Goal: Information Seeking & Learning: Learn about a topic

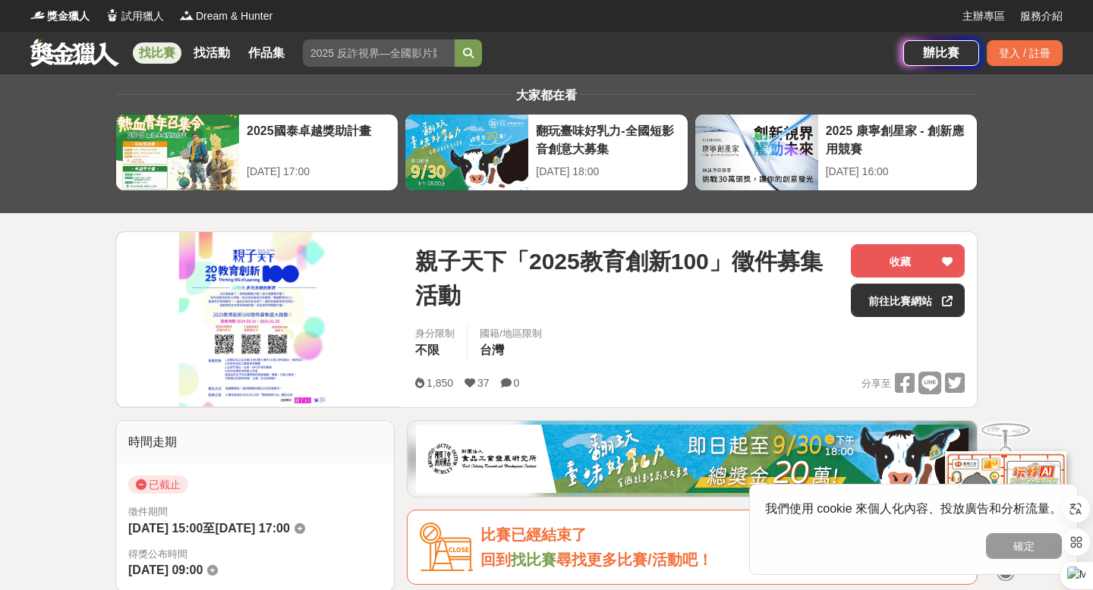
click at [474, 263] on span "親子天下「2025教育創新100」徵件募集活動" at bounding box center [627, 278] width 424 height 68
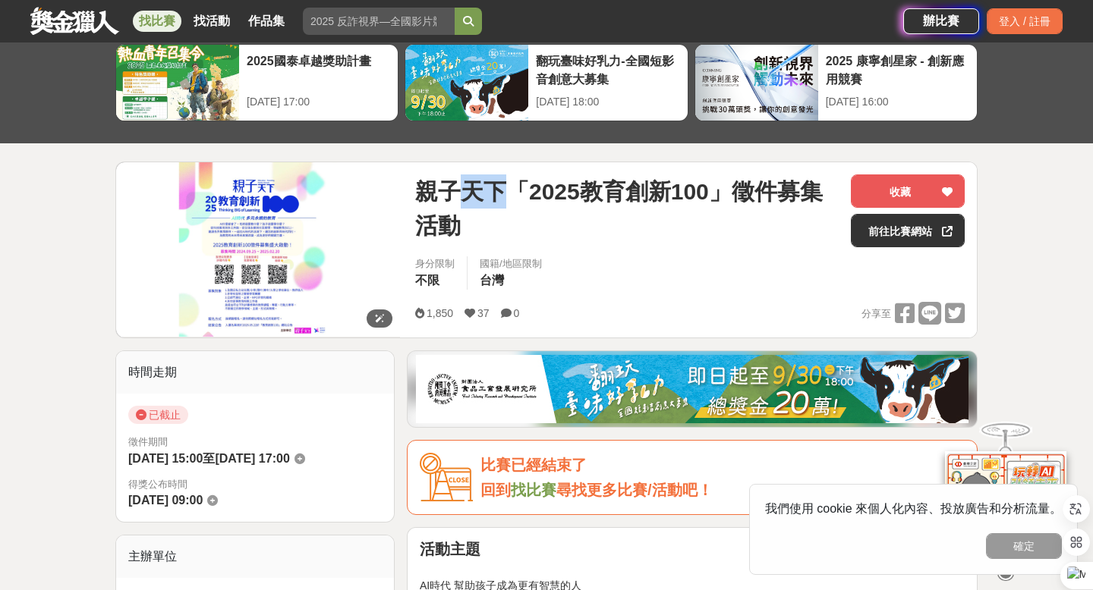
scroll to position [72, 0]
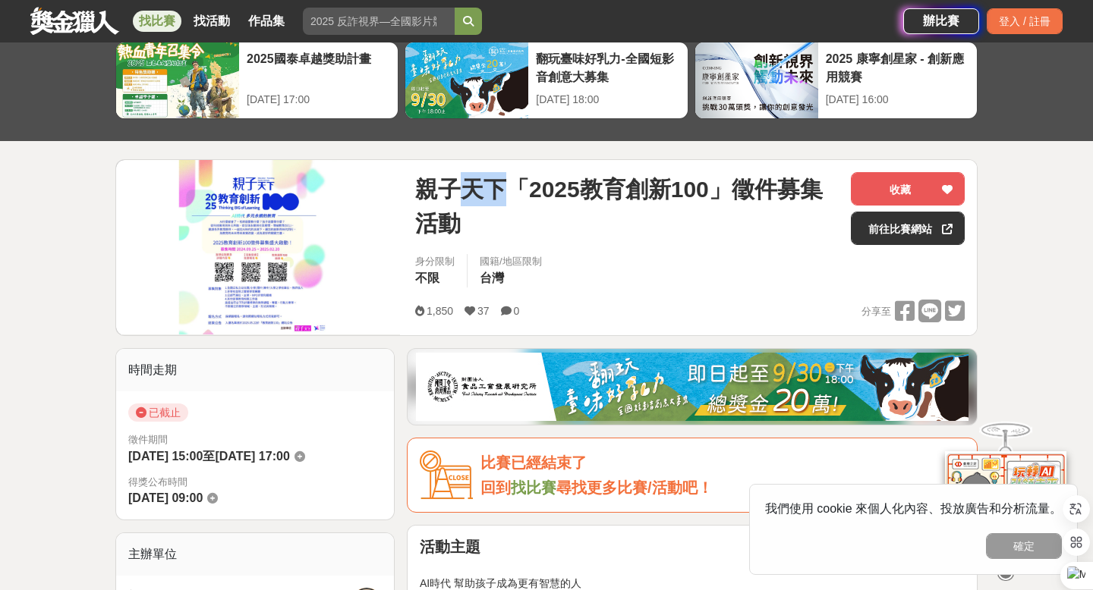
click at [474, 192] on span "親子天下「2025教育創新100」徵件募集活動" at bounding box center [627, 206] width 424 height 68
drag, startPoint x: 411, startPoint y: 185, endPoint x: 502, endPoint y: 191, distance: 91.2
click at [502, 191] on div "親子天下「2025教育創新100」徵件募集活動 收藏 前往比賽網站 身分限制 不限 國籍/地區限制 台灣 1,850 37 0 分享至 收藏 前往比賽網站" at bounding box center [690, 247] width 574 height 175
copy span "親子天下"
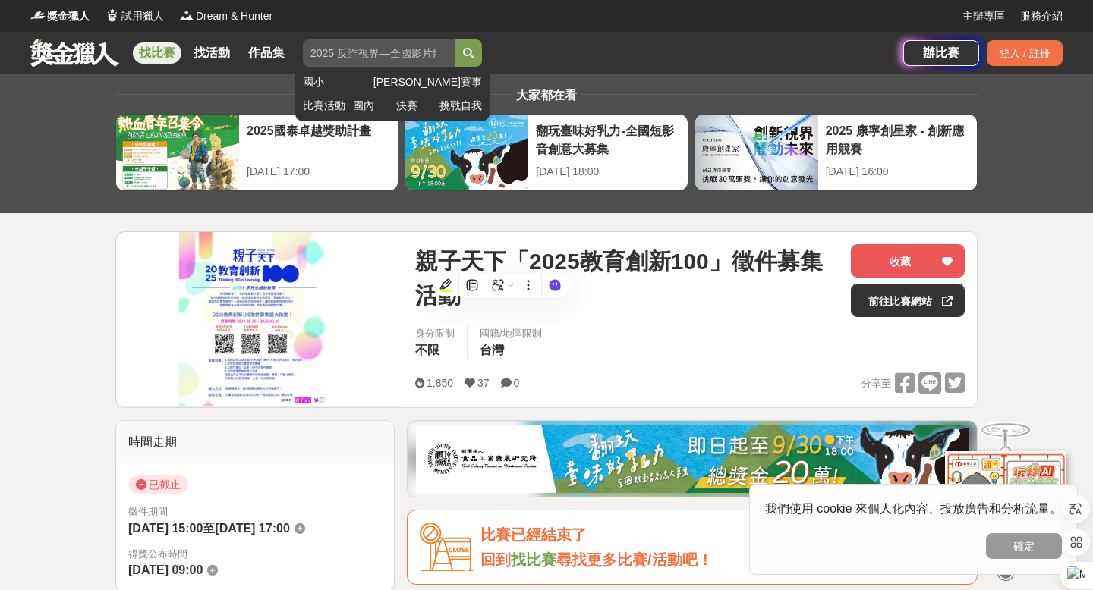
click at [323, 52] on input "search" at bounding box center [379, 52] width 152 height 27
paste input "親子天下"
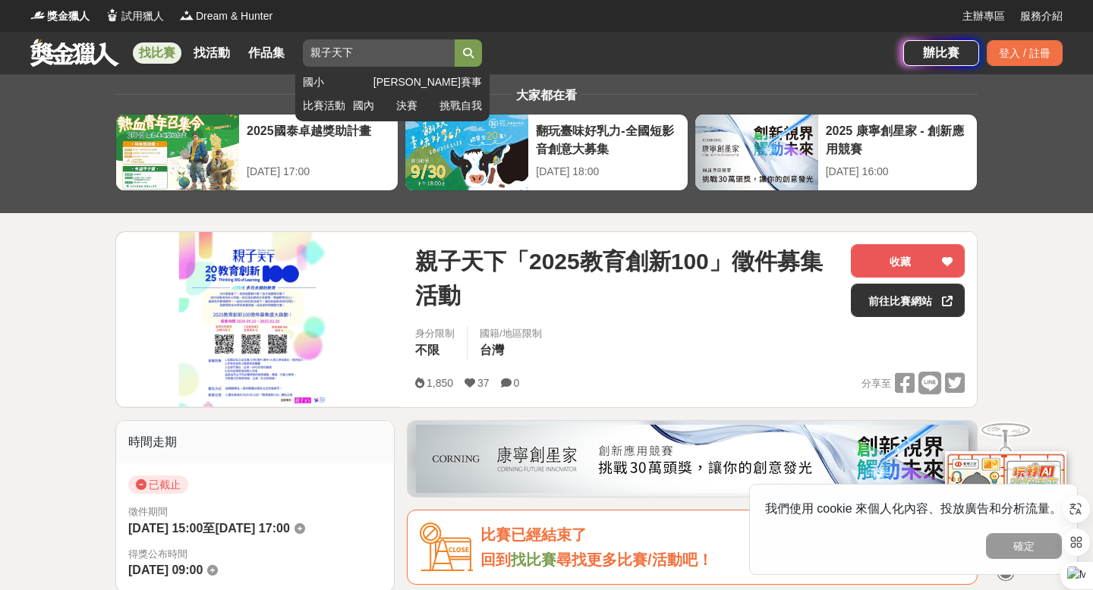
type input "親子天下"
click at [455, 39] on button "submit" at bounding box center [468, 52] width 27 height 27
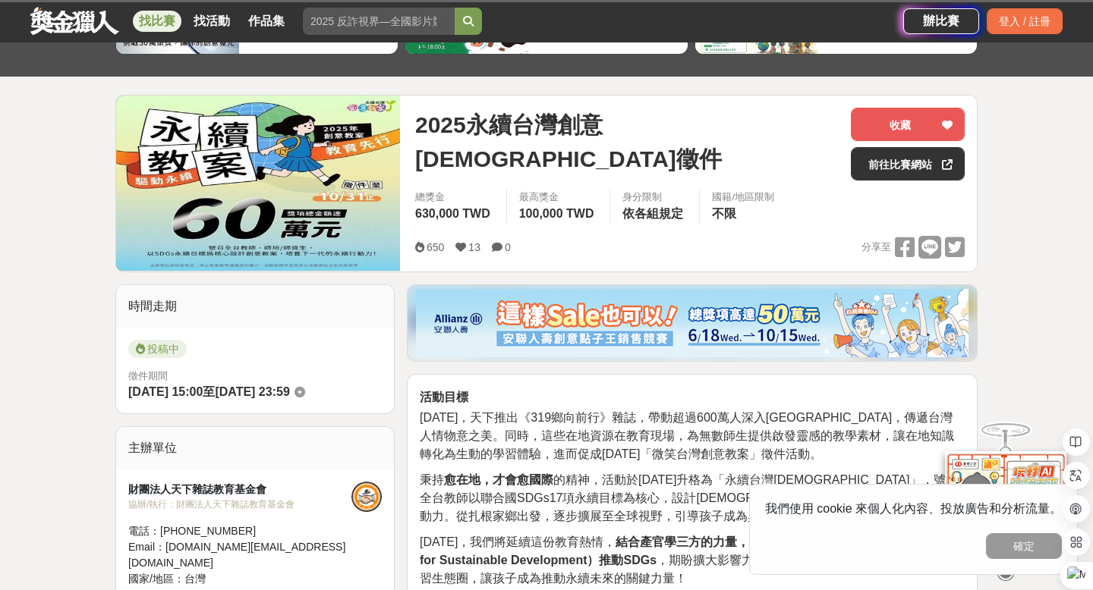
scroll to position [114, 0]
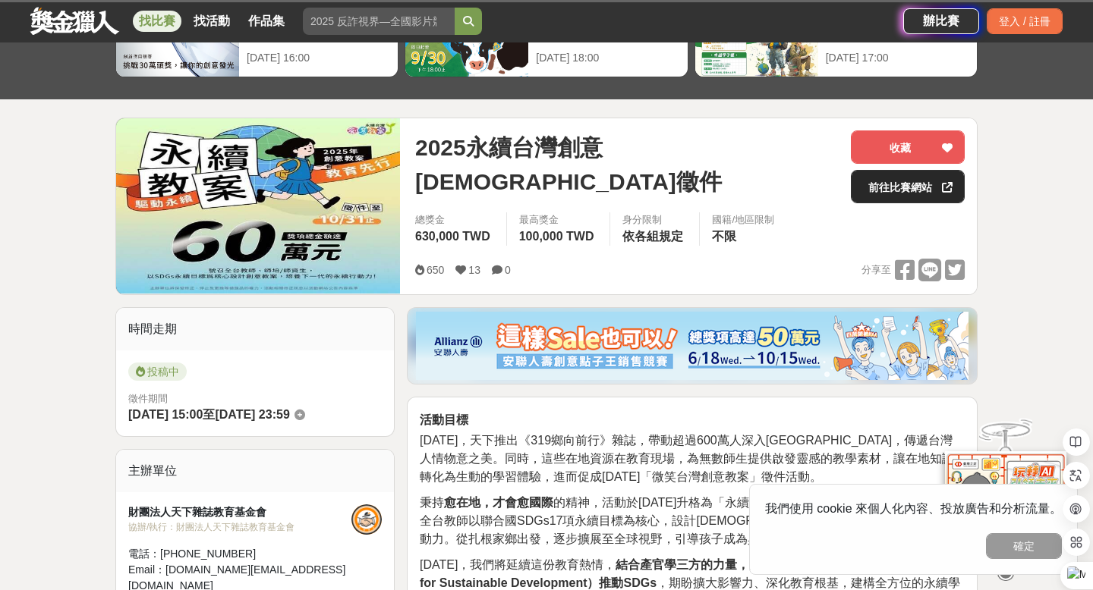
click at [908, 187] on link "前往比賽網站" at bounding box center [908, 186] width 114 height 33
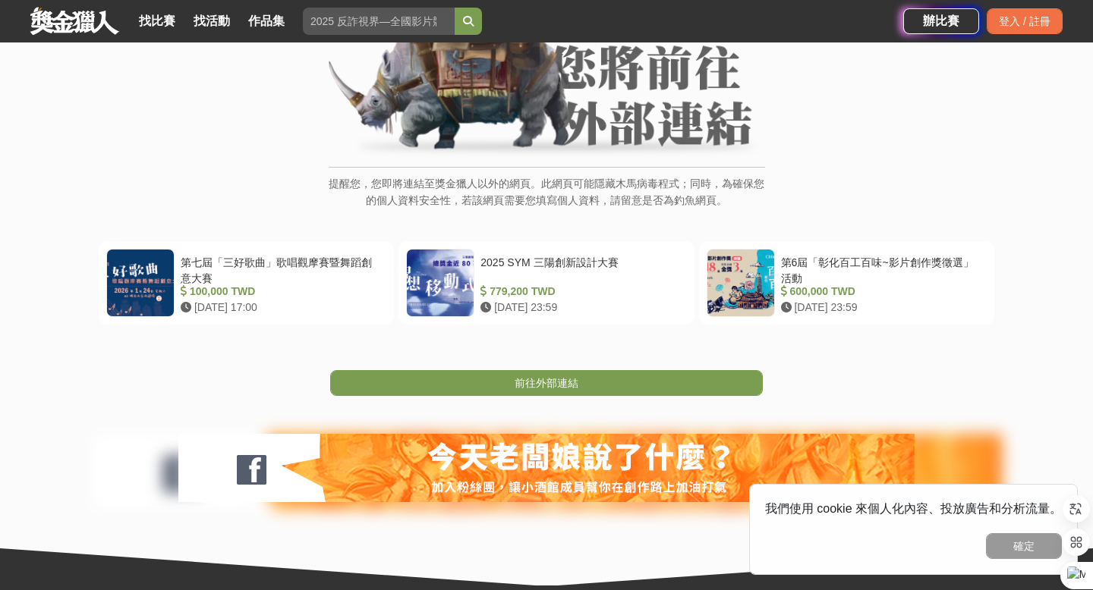
scroll to position [153, 0]
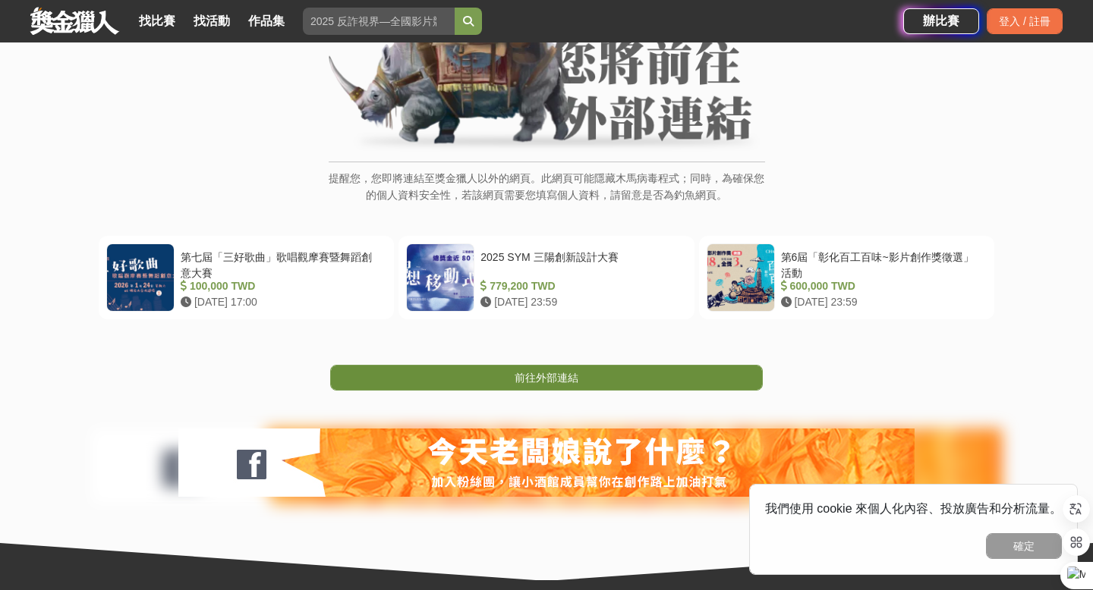
click at [414, 378] on link "前往外部連結" at bounding box center [546, 378] width 433 height 26
